Goal: Task Accomplishment & Management: Manage account settings

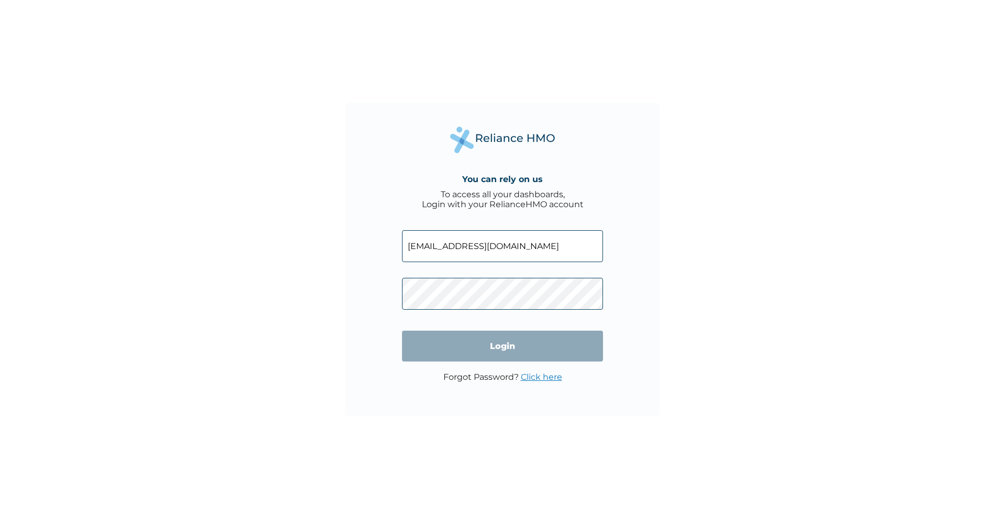
click at [492, 347] on input "Login" at bounding box center [502, 346] width 201 height 31
click at [514, 347] on input "Login" at bounding box center [502, 346] width 201 height 31
